Goal: Book appointment/travel/reservation

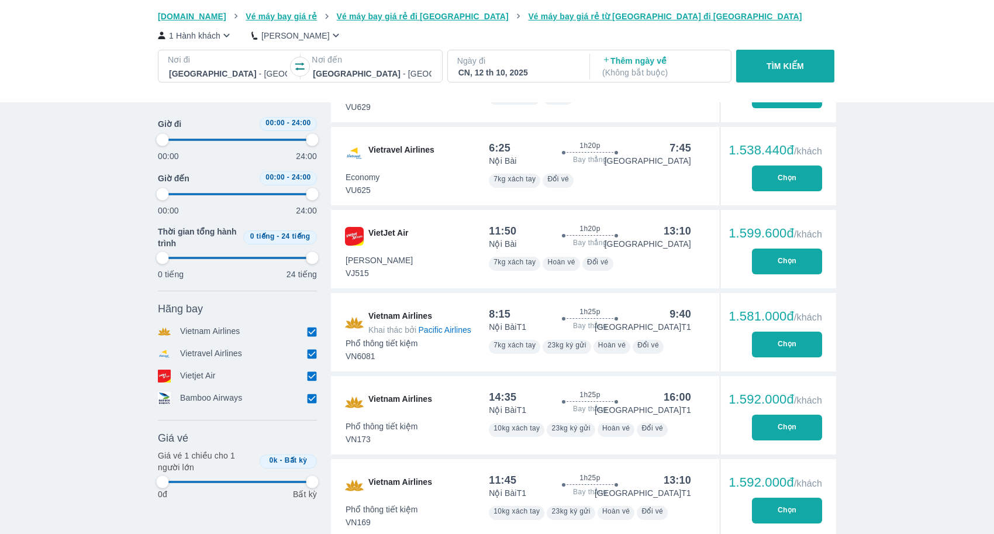
scroll to position [0, 336]
type input "97.9166666666667"
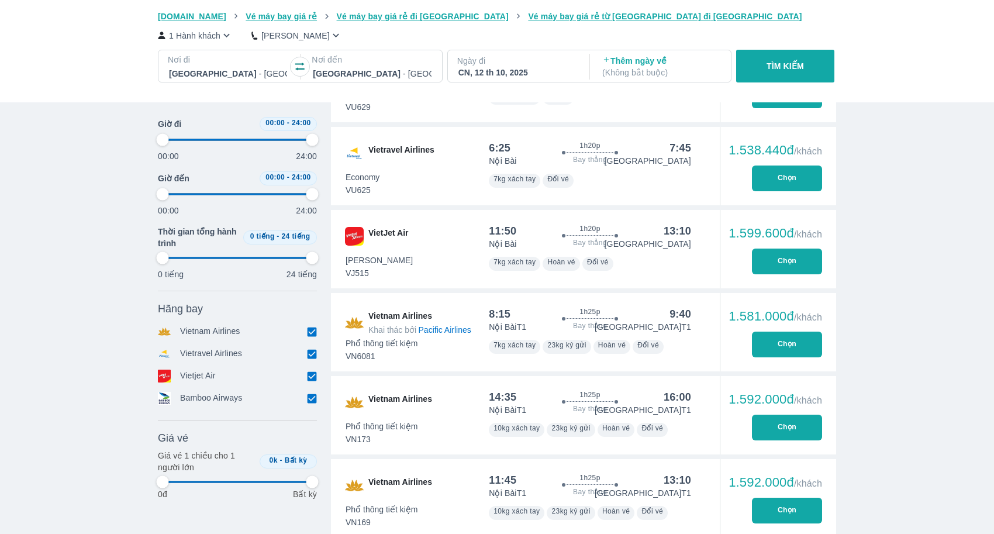
type input "97.9166666666667"
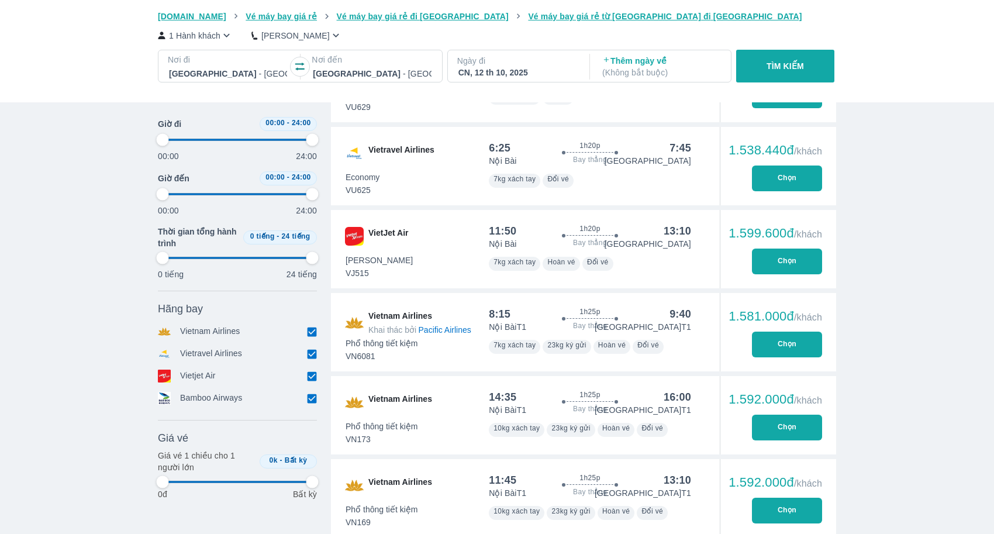
type input "97.9166666666667"
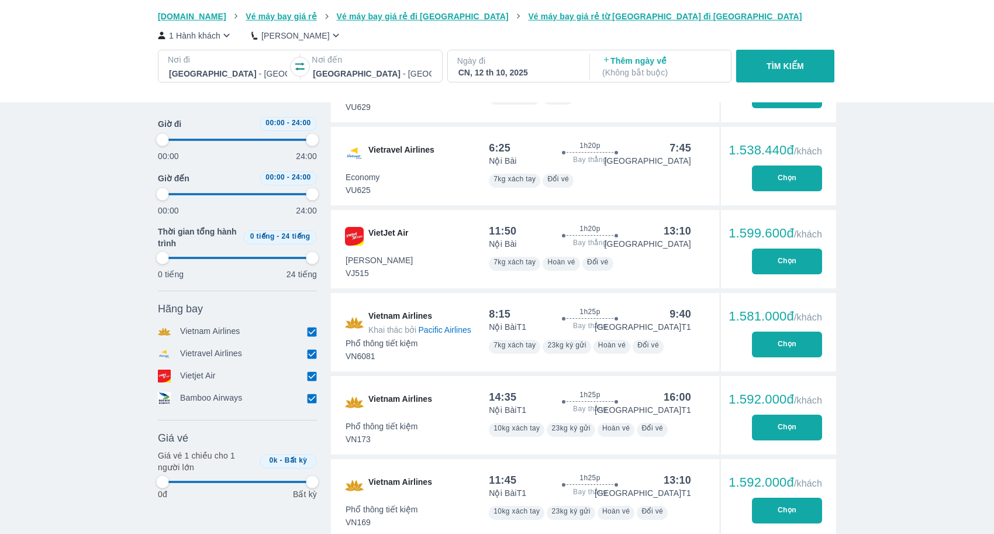
type input "97.9166666666667"
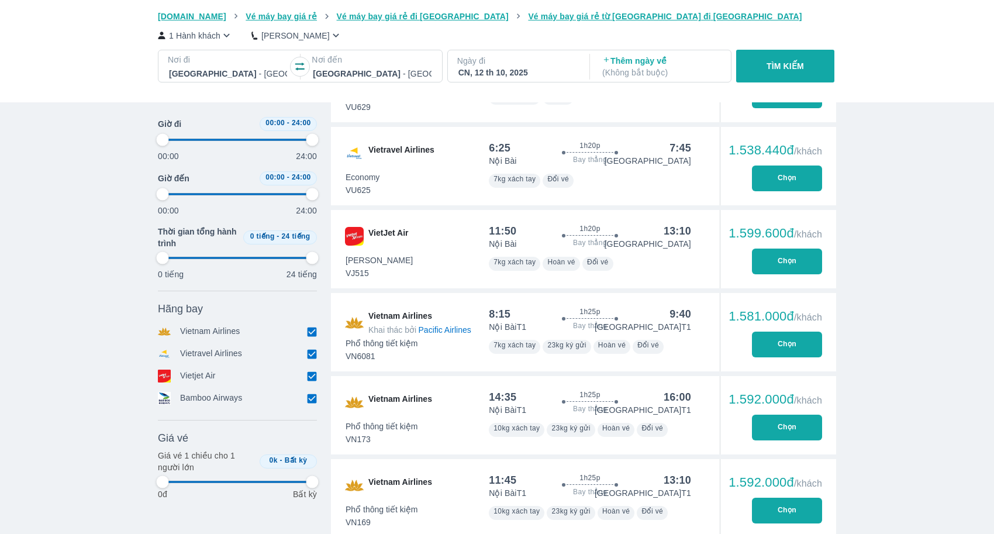
type input "97.9166666666667"
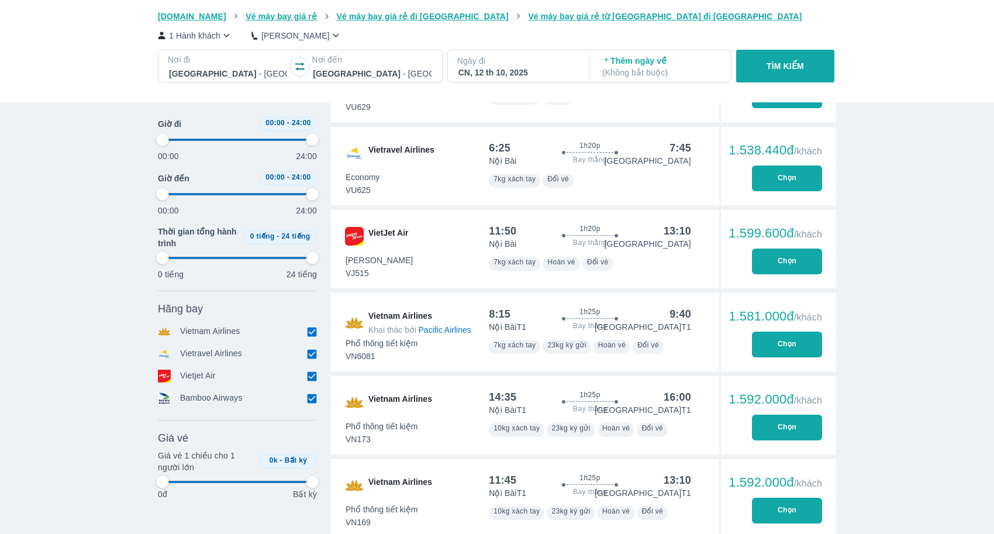
type input "97.9166666666667"
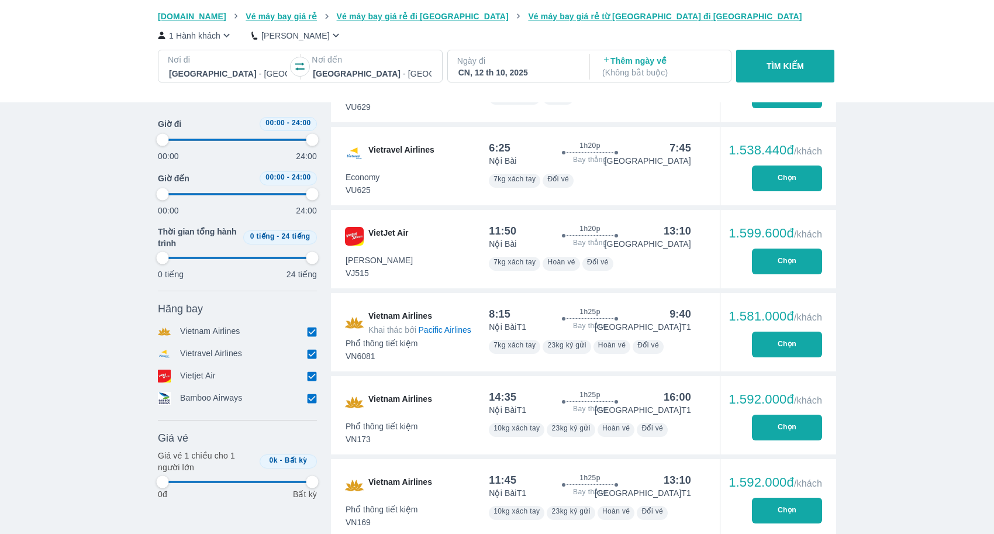
type input "97.9166666666667"
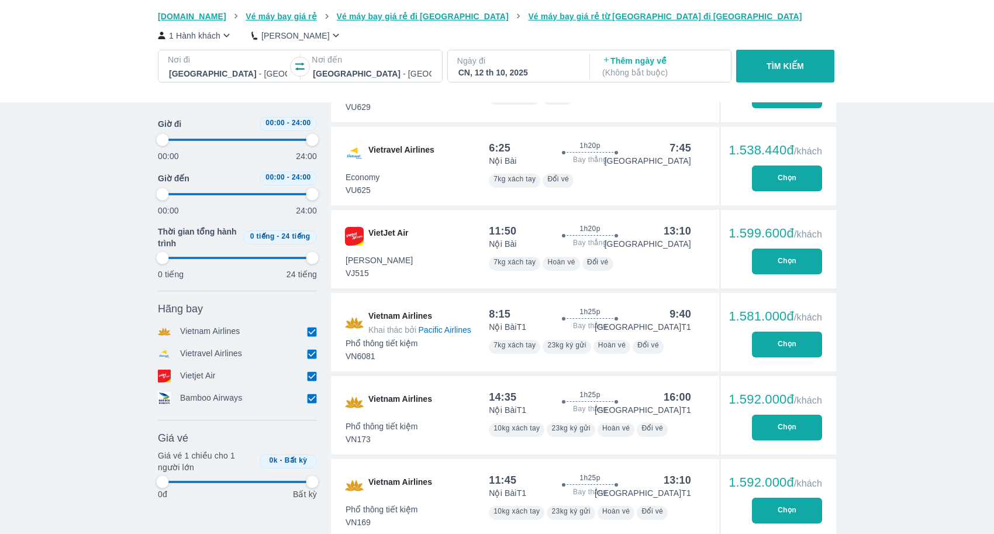
type input "97.9166666666667"
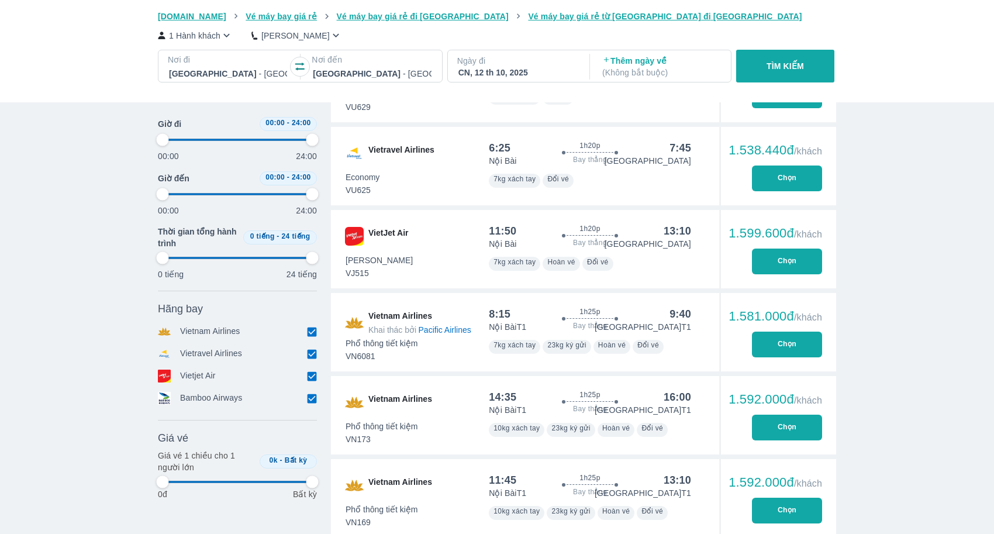
type input "97.9166666666667"
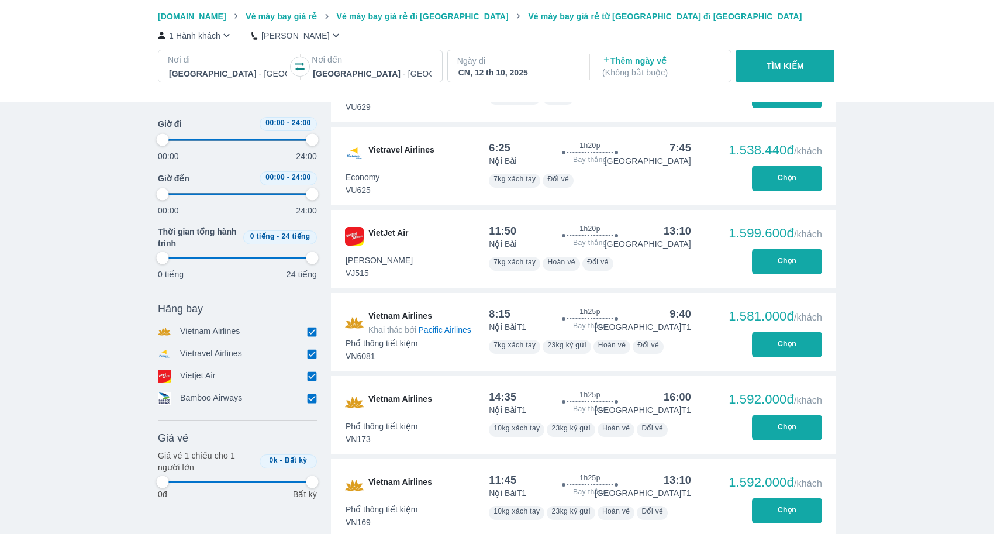
type input "97.9166666666667"
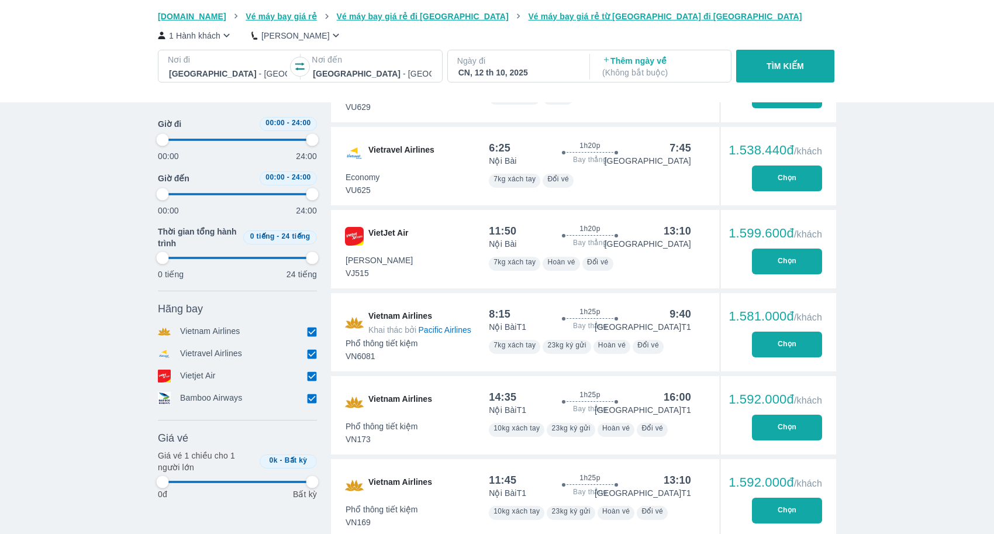
type input "97.9166666666667"
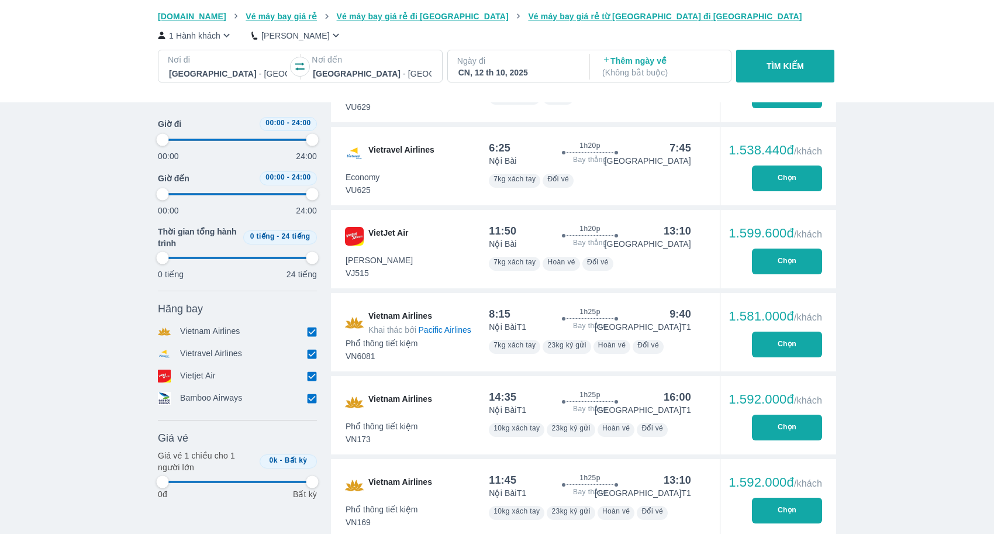
type input "97.9166666666667"
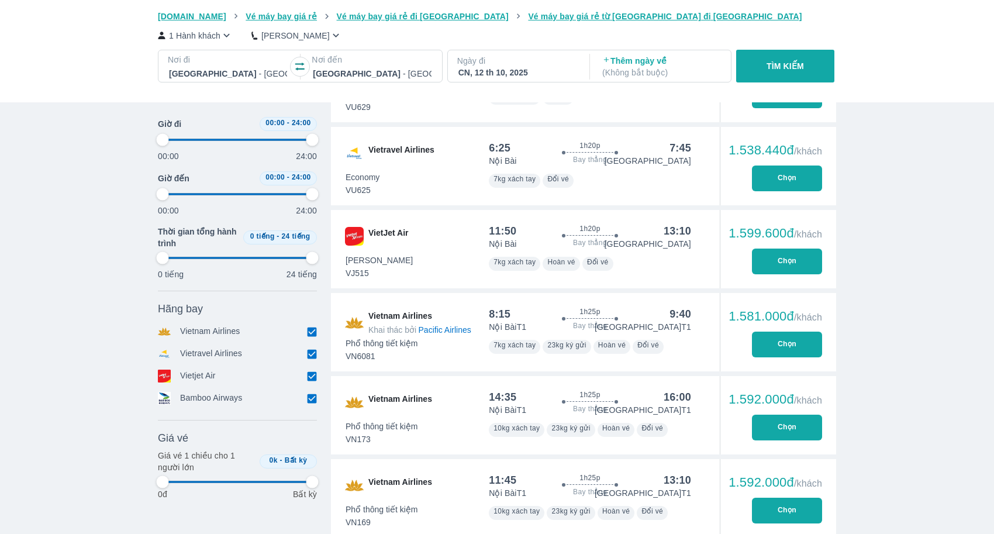
type input "97.9166666666667"
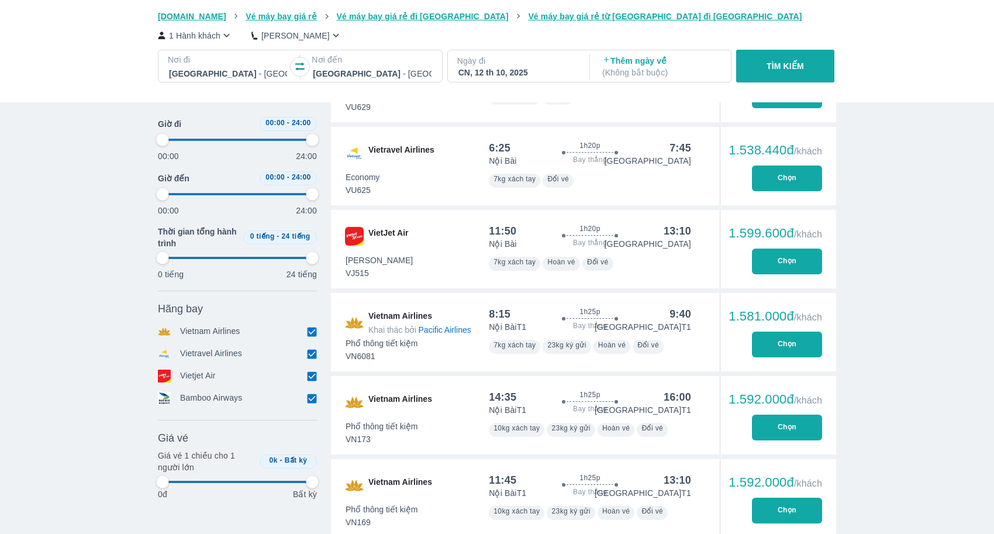
type input "97.9166666666667"
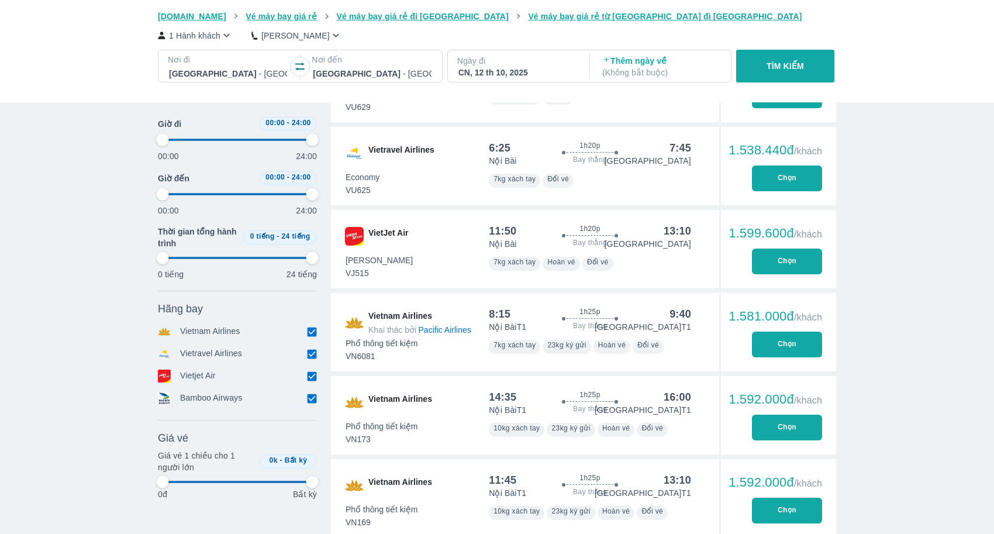
type input "97.9166666666667"
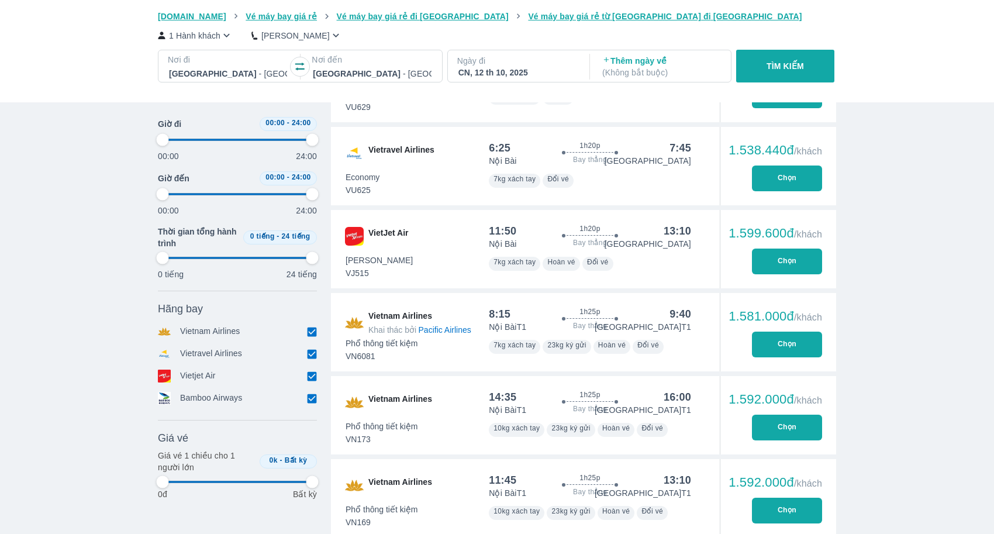
type input "97.9166666666667"
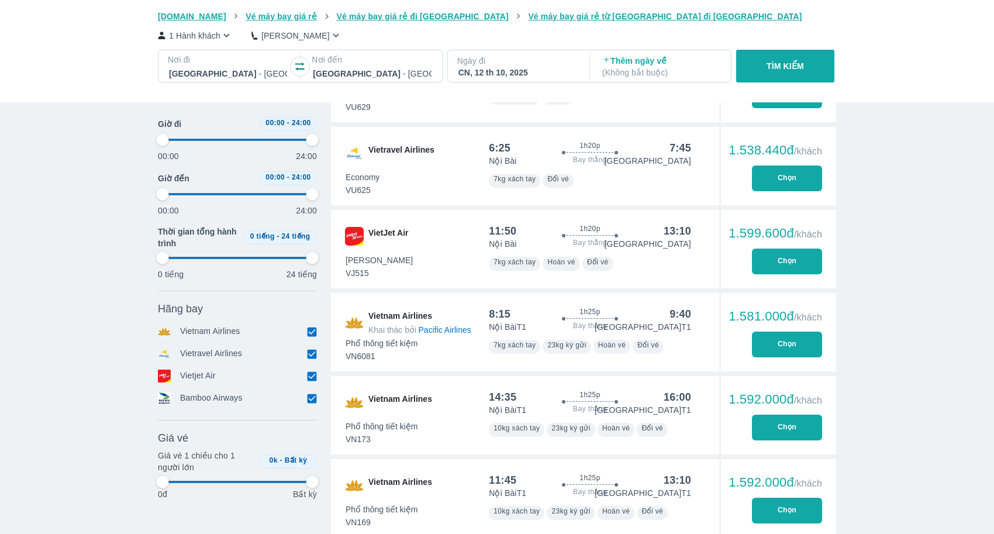
type input "97.9166666666667"
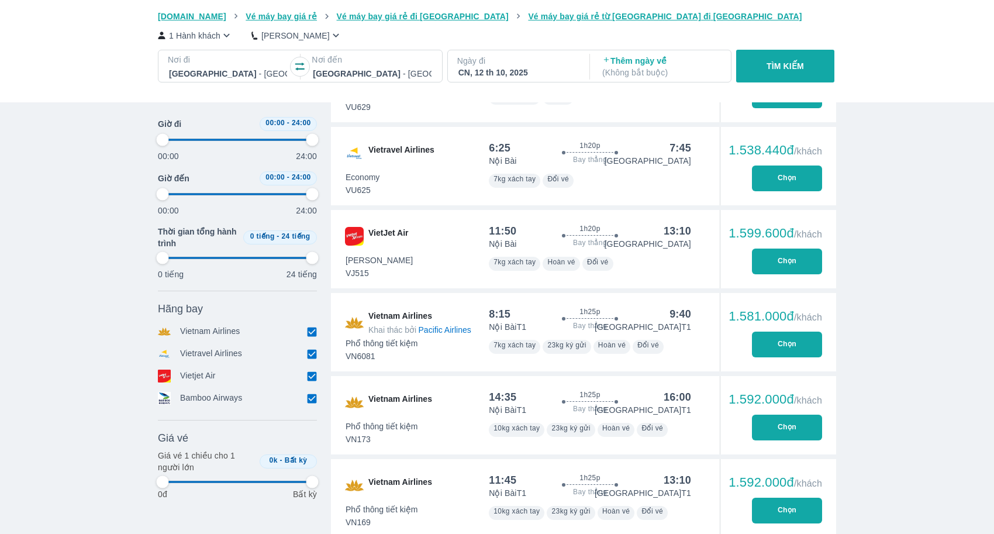
type input "97.9166666666667"
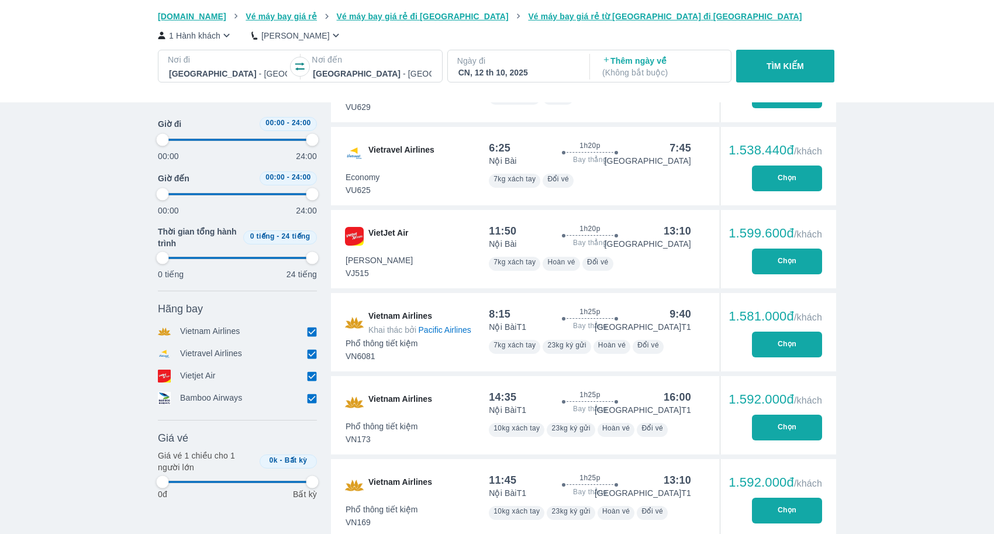
type input "97.9166666666667"
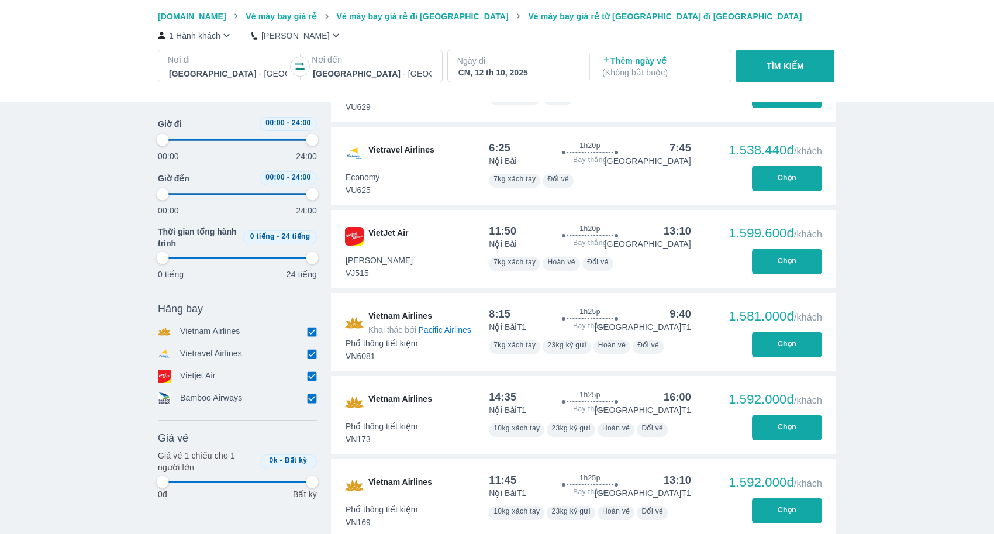
type input "97.9166666666667"
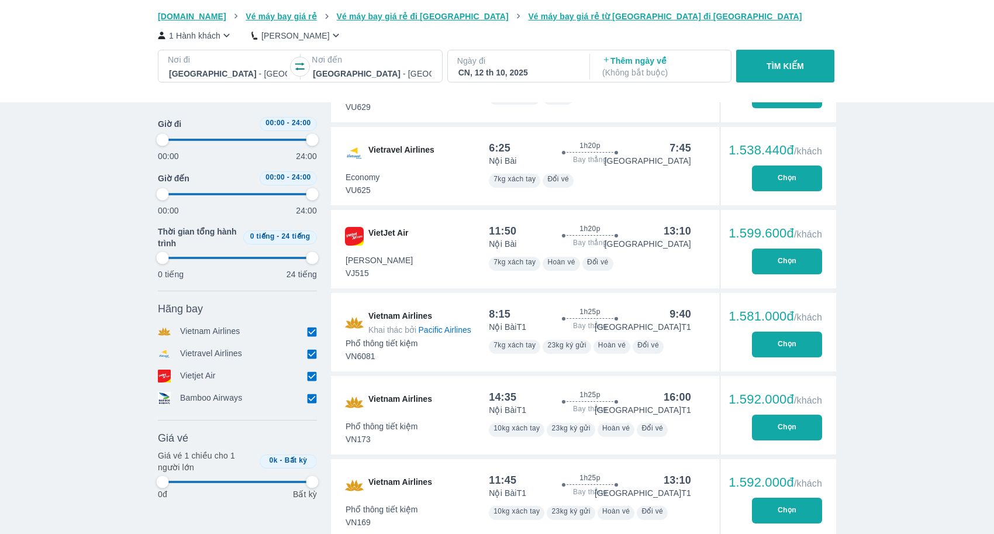
type input "97.9166666666667"
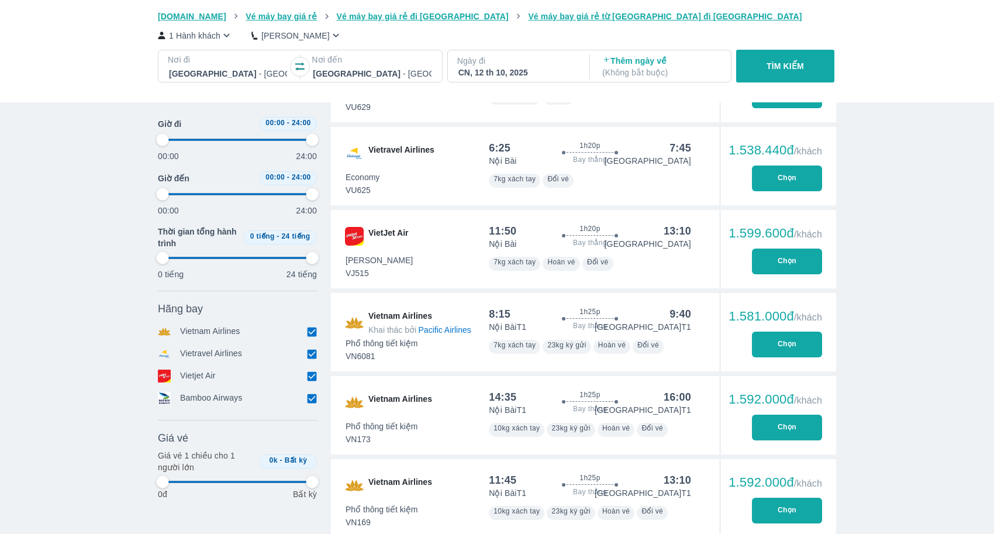
type input "97.9166666666667"
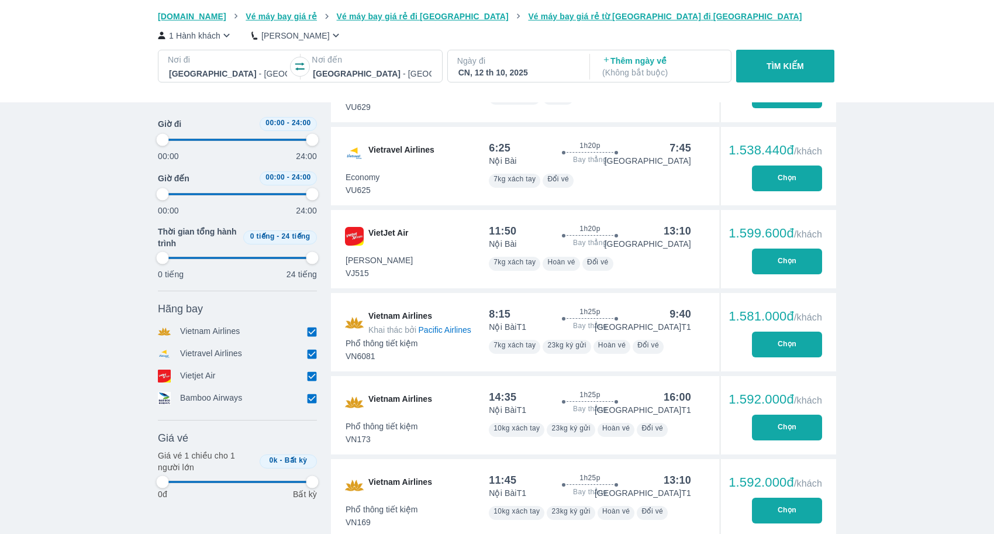
type input "97.9166666666667"
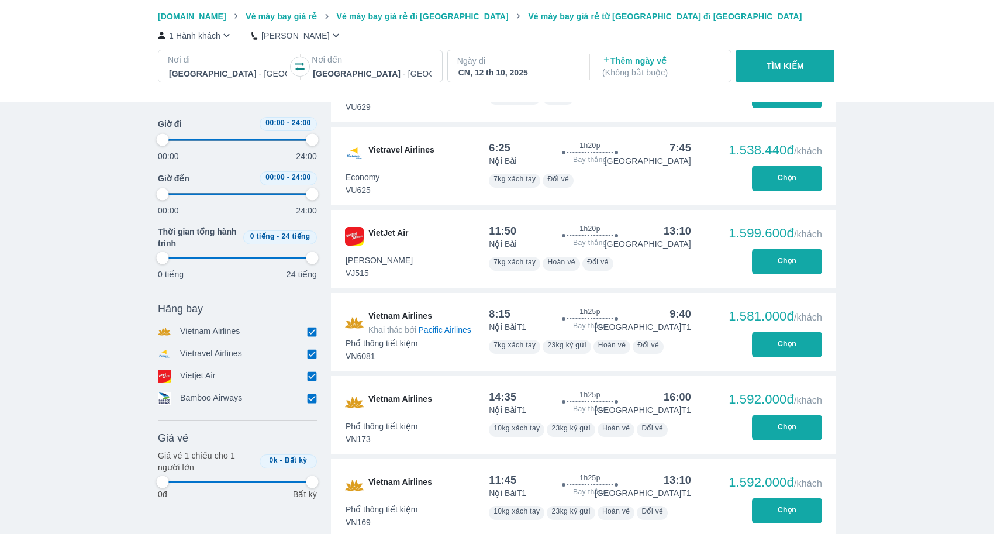
type input "97.9166666666667"
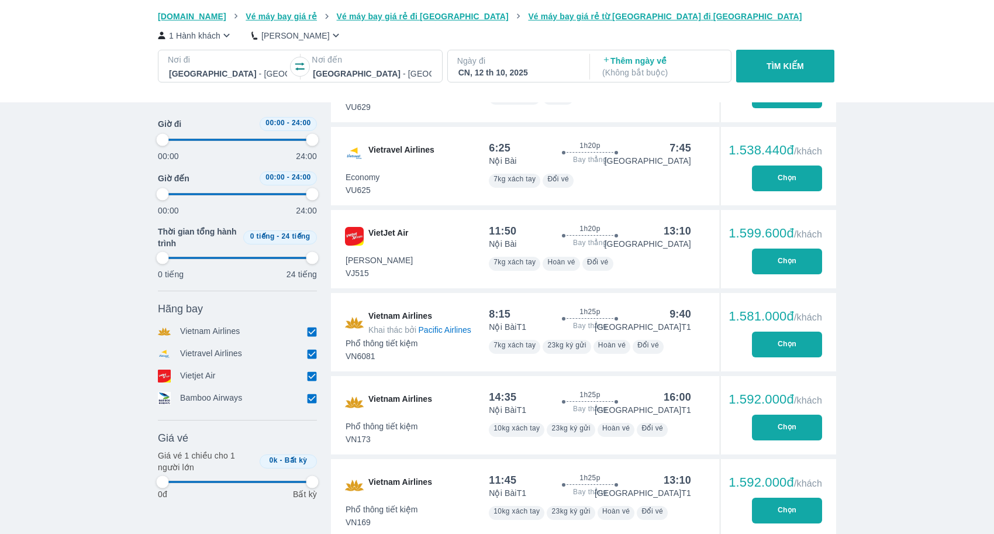
type input "97.9166666666667"
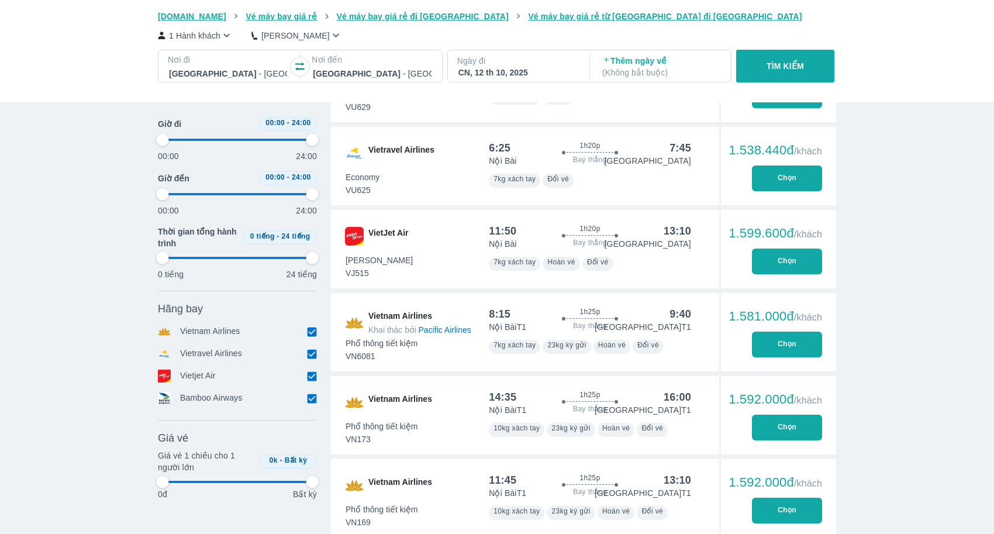
type input "97.9166666666667"
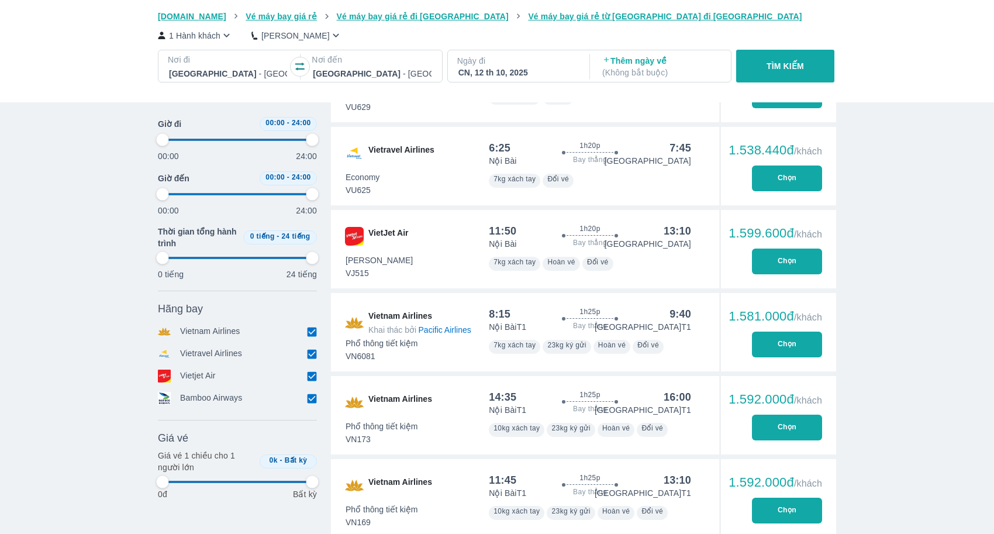
type input "97.9166666666667"
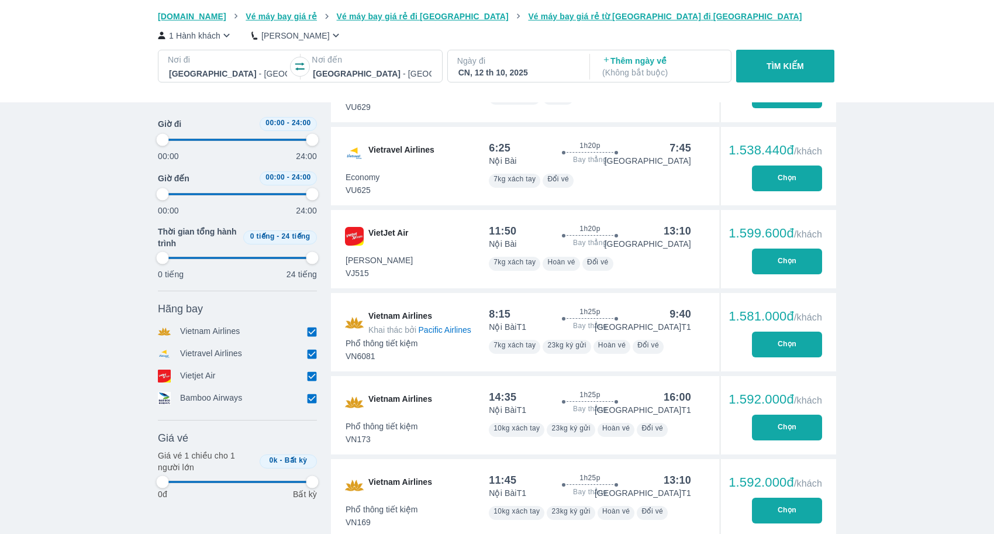
type input "97.9166666666667"
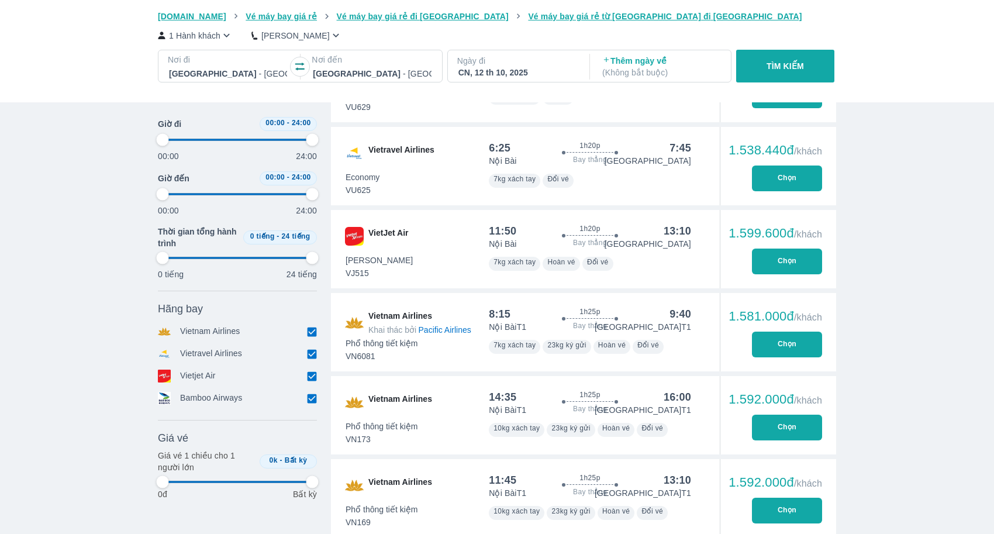
type input "97.9166666666667"
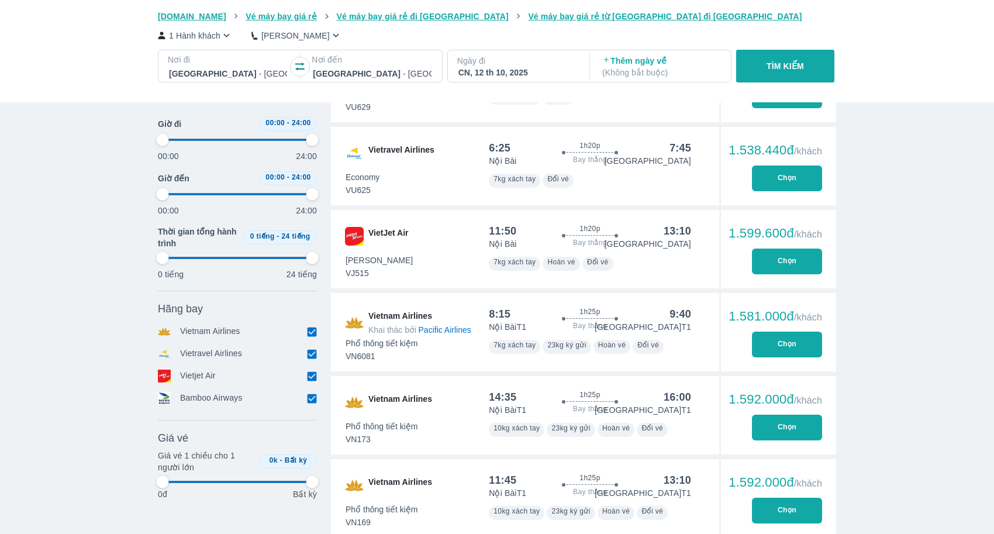
type input "97.9166666666667"
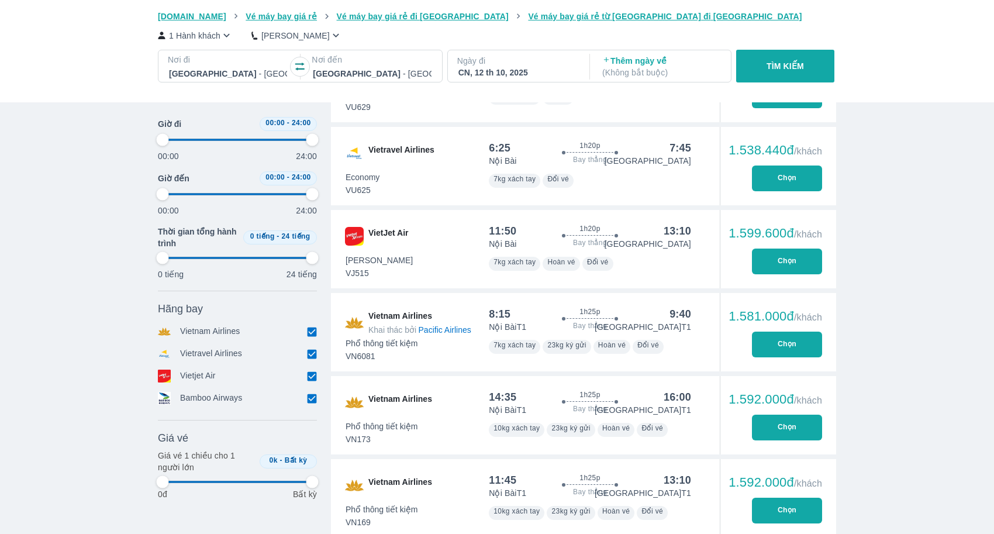
type input "97.9166666666667"
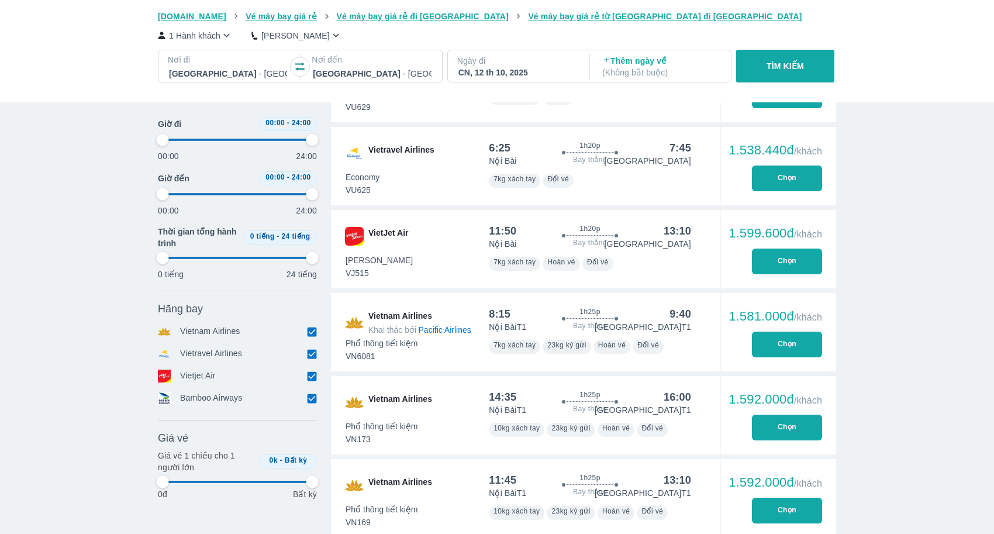
type input "97.9166666666667"
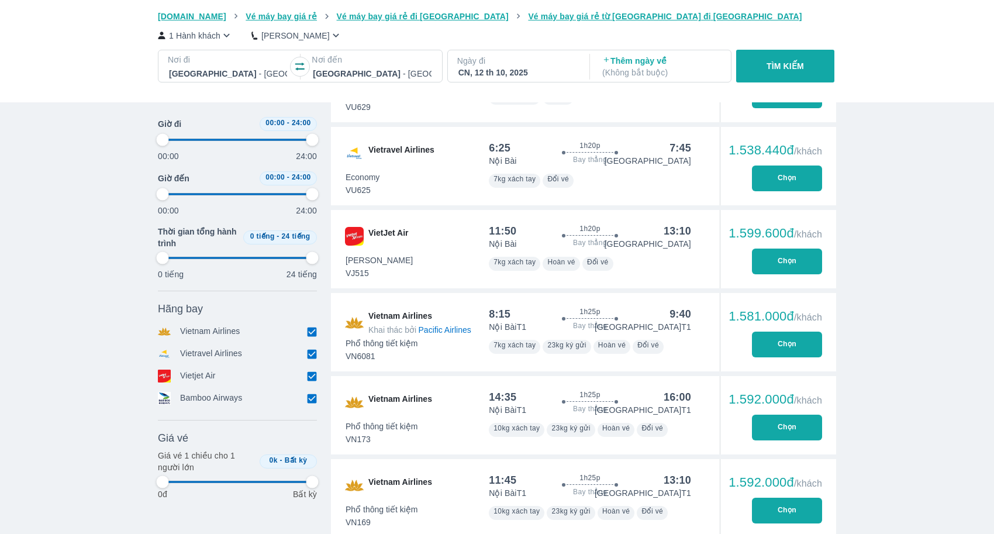
type input "97.9166666666667"
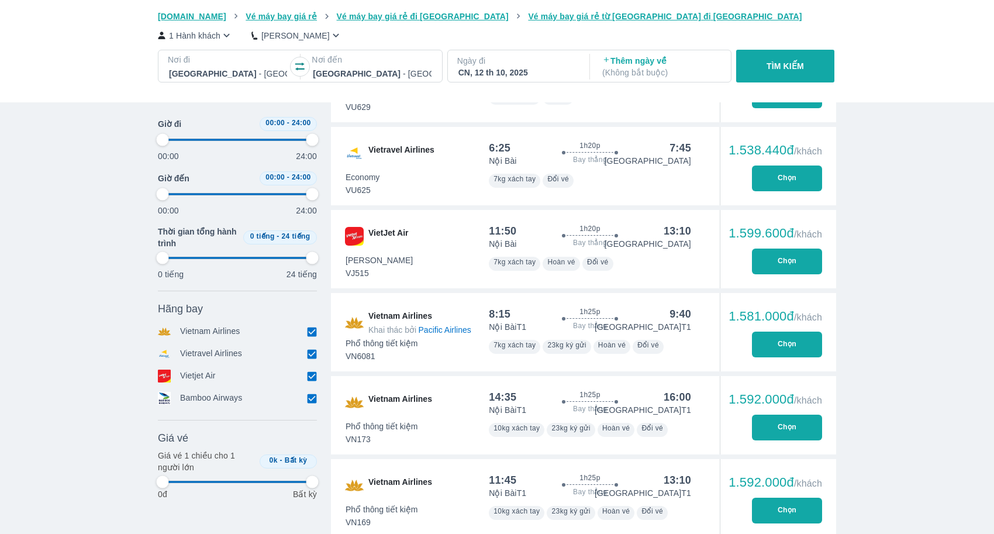
type input "97.9166666666667"
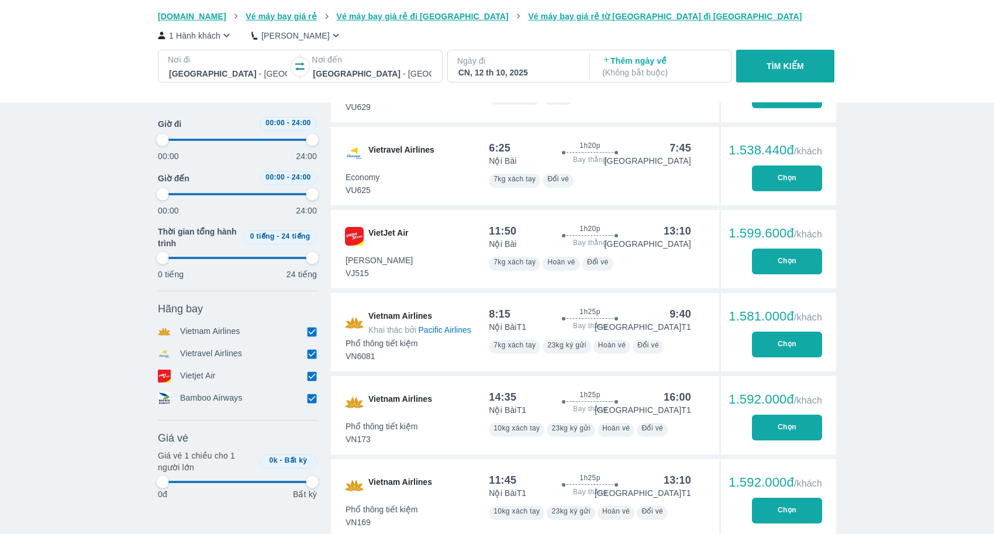
type input "97.9166666666667"
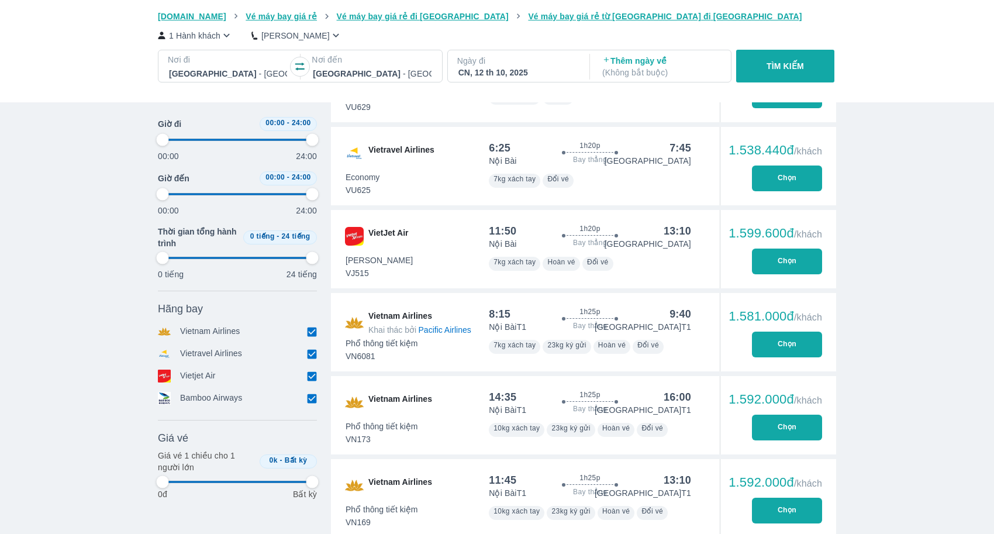
type input "97.9166666666667"
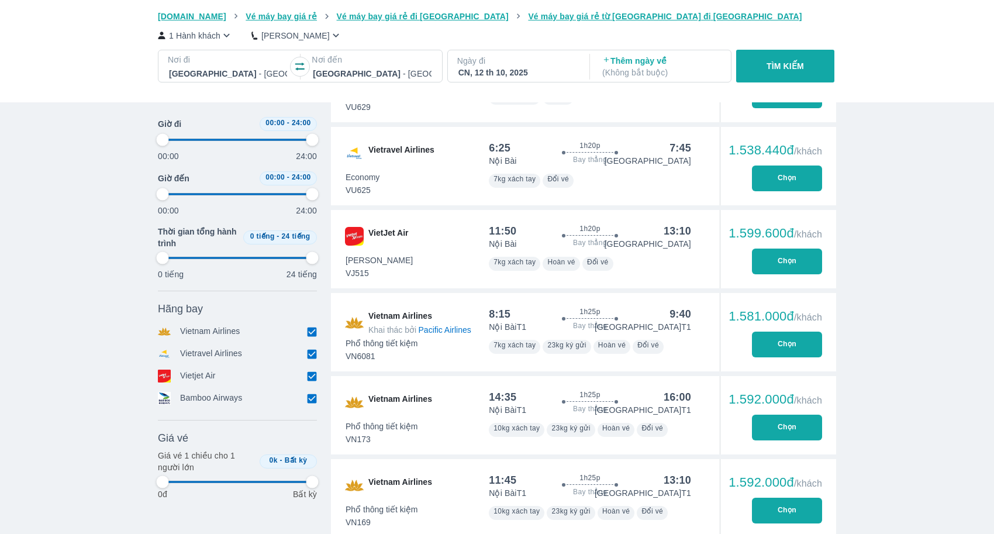
type input "97.9166666666667"
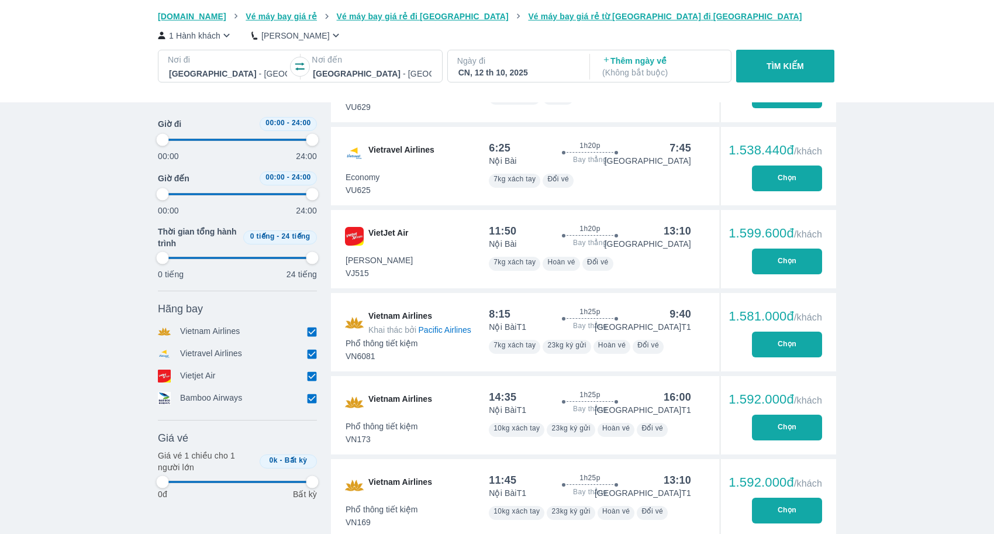
type input "97.9166666666667"
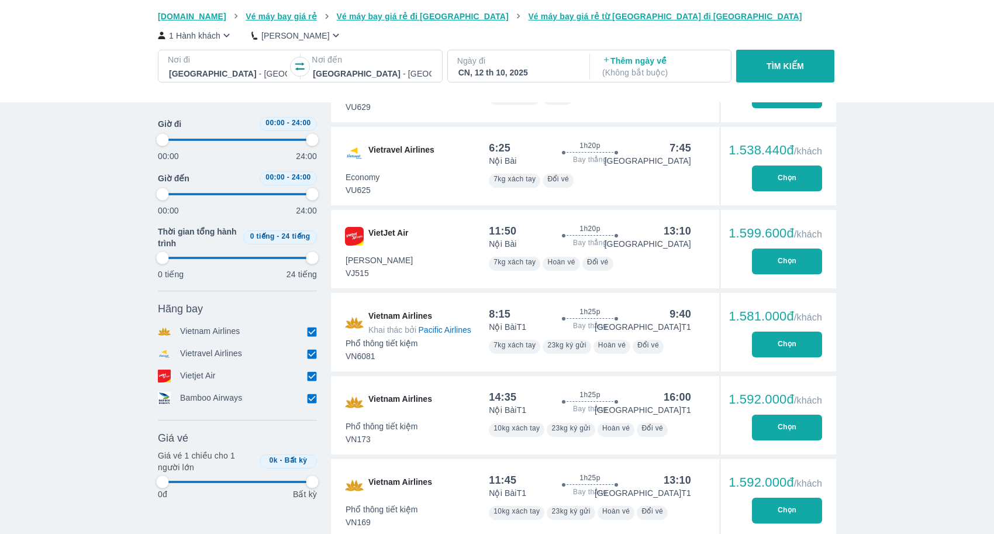
type input "97.9166666666667"
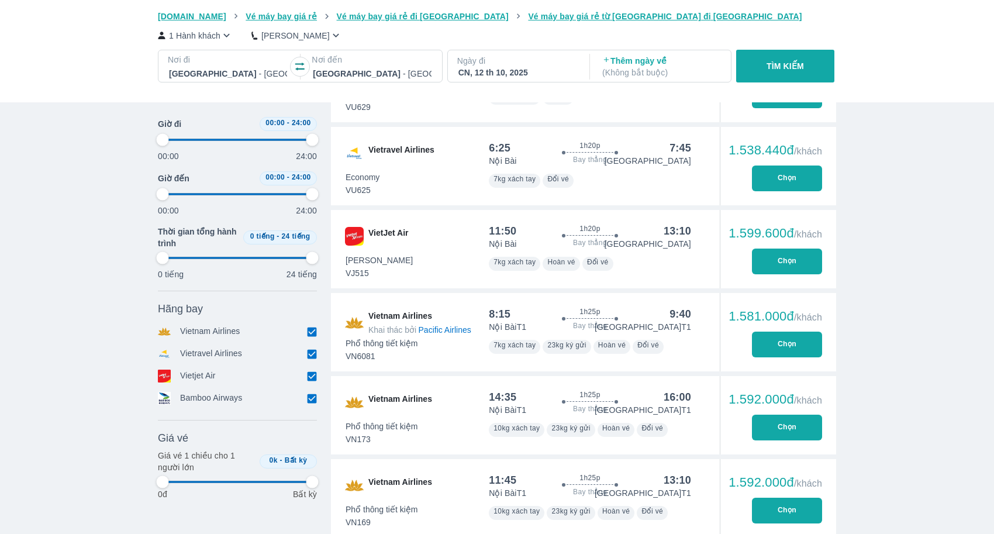
type input "97.9166666666667"
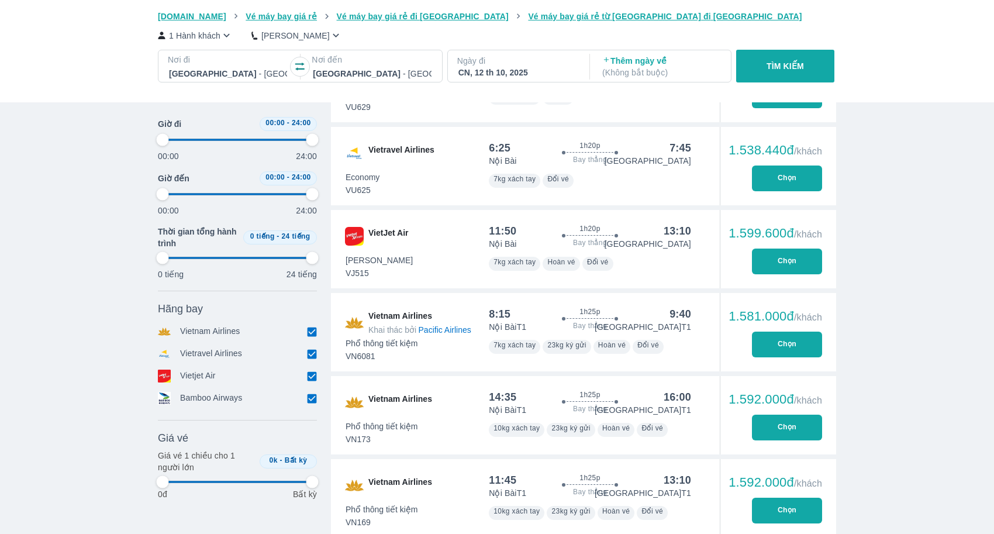
type input "97.9166666666667"
